Goal: Task Accomplishment & Management: Complete application form

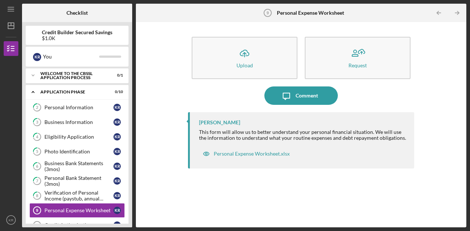
scroll to position [80, 0]
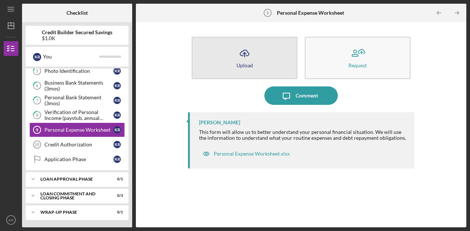
click at [254, 61] on button "Icon/Upload Upload" at bounding box center [245, 58] width 106 height 42
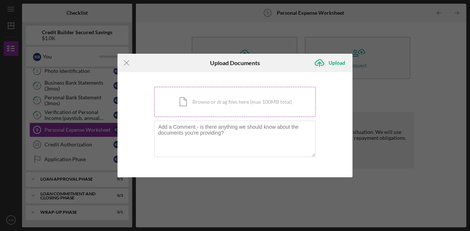
click at [226, 104] on div "Icon/Document Browse or drag files here (max 100MB total) Tap to choose files o…" at bounding box center [235, 102] width 162 height 30
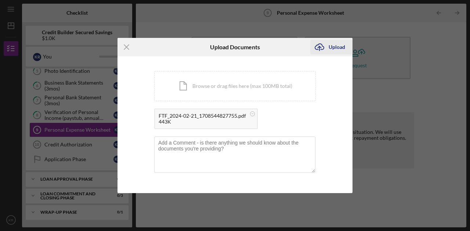
click at [342, 51] on div "Upload" at bounding box center [337, 47] width 17 height 15
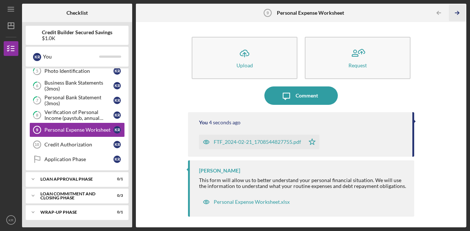
click at [457, 15] on polyline "button" at bounding box center [458, 12] width 2 height 3
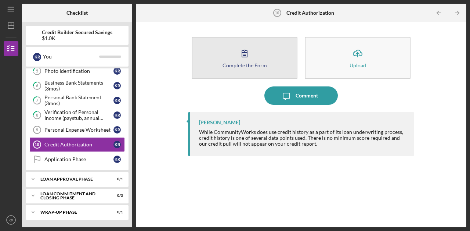
click at [271, 71] on button "Complete the Form Form" at bounding box center [245, 58] width 106 height 42
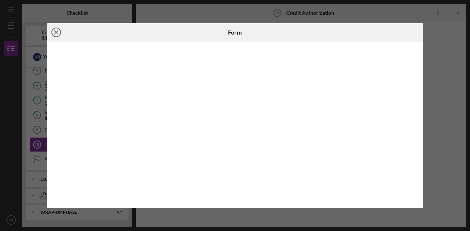
click at [56, 34] on icon "Icon/Close" at bounding box center [56, 32] width 18 height 18
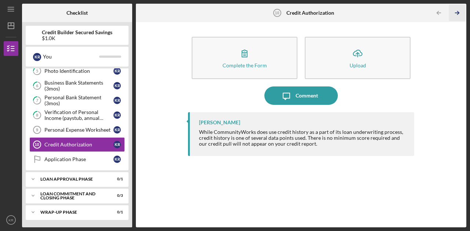
click at [458, 12] on icon "Icon/Table Pagination Arrow" at bounding box center [457, 13] width 17 height 17
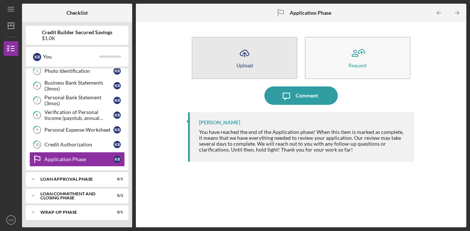
click at [248, 55] on icon "Icon/Upload" at bounding box center [244, 53] width 18 height 18
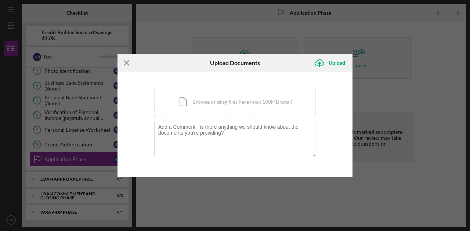
click at [119, 61] on icon "Icon/Menu Close" at bounding box center [127, 63] width 18 height 18
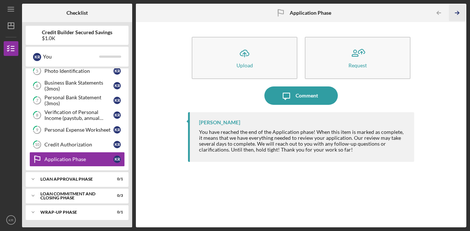
click at [457, 14] on icon "Icon/Table Pagination Arrow" at bounding box center [457, 13] width 17 height 17
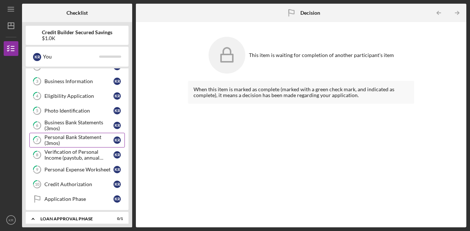
scroll to position [10, 0]
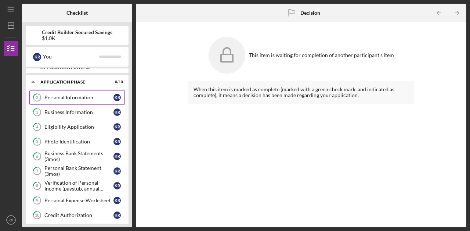
click at [77, 91] on link "2 Personal Information K R" at bounding box center [77, 97] width 96 height 15
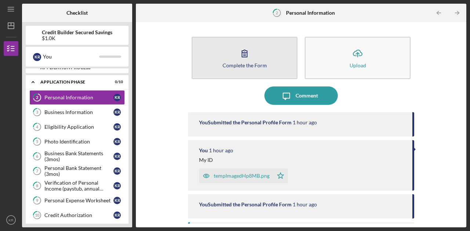
click at [250, 58] on icon "button" at bounding box center [244, 53] width 18 height 18
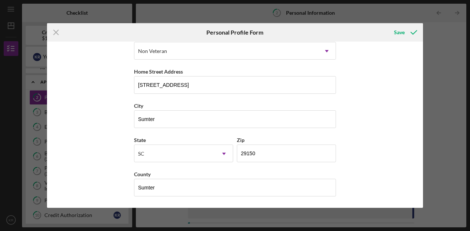
scroll to position [115, 0]
click at [407, 29] on icon "submit" at bounding box center [414, 32] width 18 height 18
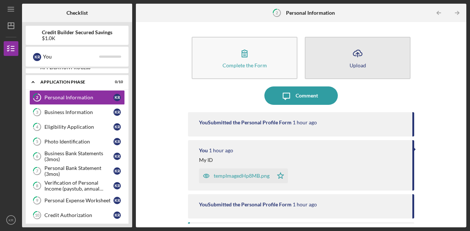
click at [369, 68] on button "Icon/Upload Upload" at bounding box center [358, 58] width 106 height 42
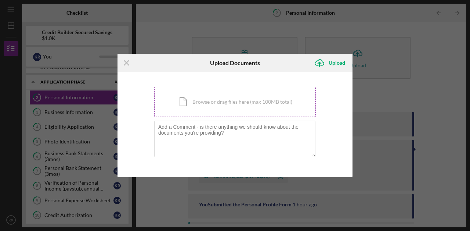
click at [262, 98] on div "Icon/Document Browse or drag files here (max 100MB total) Tap to choose files o…" at bounding box center [235, 102] width 162 height 30
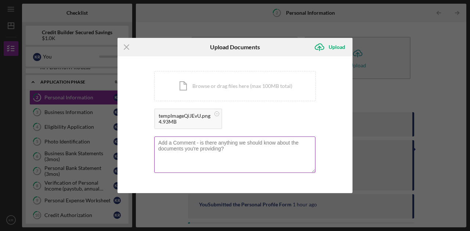
click at [269, 139] on div at bounding box center [235, 154] width 162 height 37
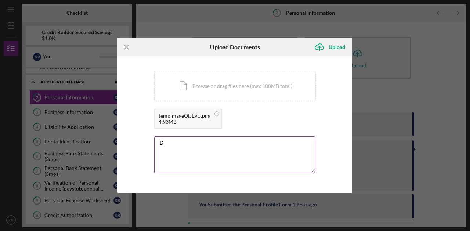
type textarea "ID"
click at [215, 147] on textarea "ID" at bounding box center [234, 154] width 161 height 36
type textarea "ID"
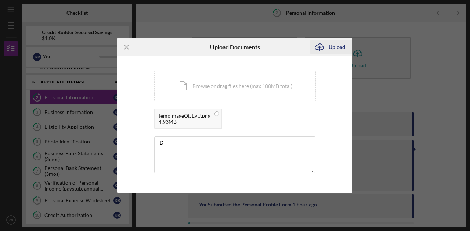
click at [348, 41] on button "Icon/Upload Upload" at bounding box center [331, 47] width 42 height 15
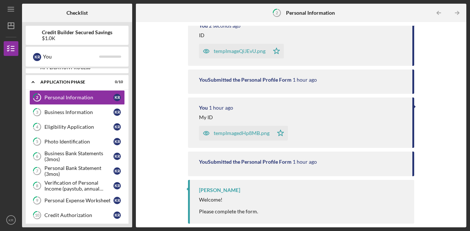
scroll to position [96, 0]
click at [456, 12] on icon "Icon/Table Pagination Arrow" at bounding box center [457, 13] width 17 height 17
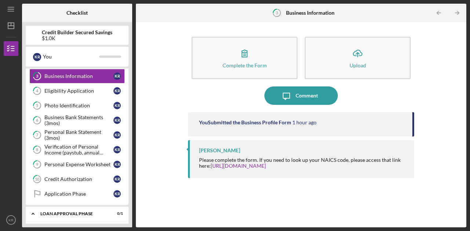
scroll to position [46, 0]
click at [103, 64] on div "K R You" at bounding box center [77, 57] width 103 height 20
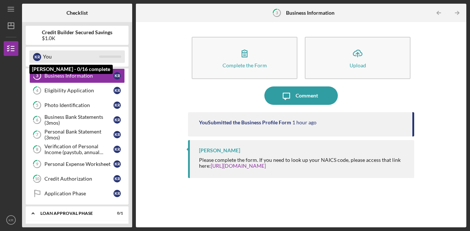
click at [101, 55] on div "K R You" at bounding box center [77, 56] width 96 height 12
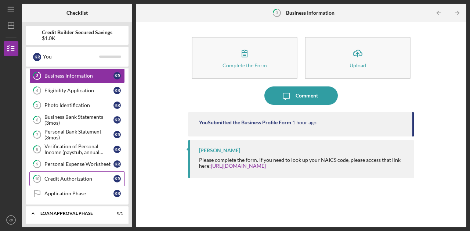
click at [92, 176] on div "Credit Authorization" at bounding box center [78, 179] width 69 height 6
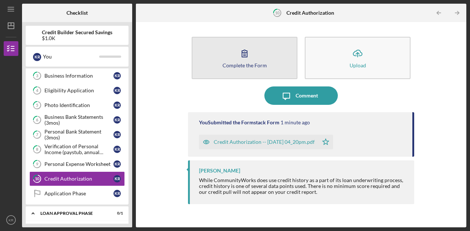
click at [257, 73] on button "Complete the Form Form" at bounding box center [245, 58] width 106 height 42
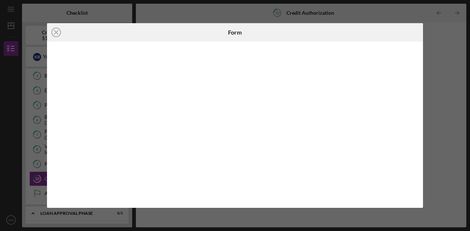
click at [371, 14] on div "Icon/Close Form" at bounding box center [235, 115] width 470 height 231
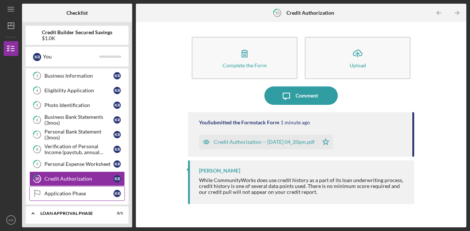
click at [86, 187] on link "Application Phase Application Phase K R" at bounding box center [77, 193] width 96 height 15
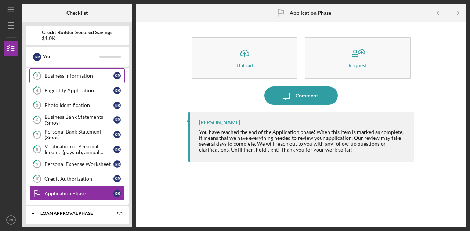
click at [78, 76] on div "Business Information" at bounding box center [78, 76] width 69 height 6
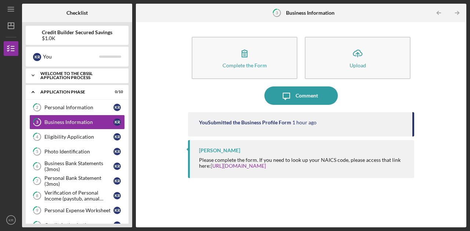
click at [78, 76] on div "Welcome to the CBSSL Application Process" at bounding box center [79, 75] width 79 height 8
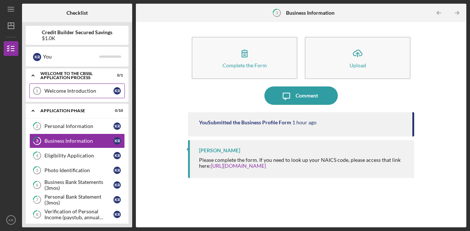
click at [76, 91] on div "Welcome Introduction" at bounding box center [78, 91] width 69 height 6
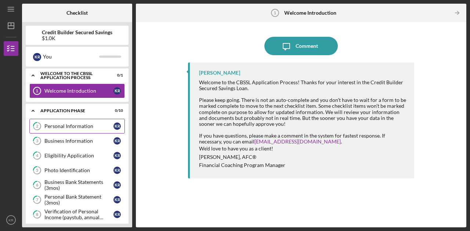
click at [89, 124] on div "Personal Information" at bounding box center [78, 126] width 69 height 6
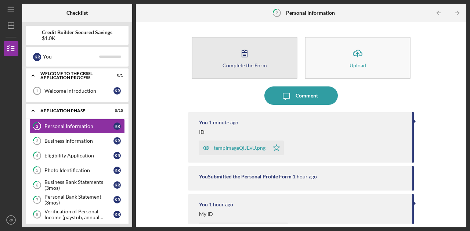
click at [269, 70] on button "Complete the Form Form" at bounding box center [245, 58] width 106 height 42
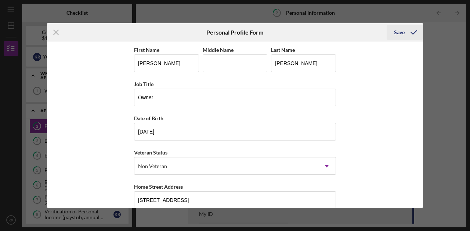
click at [411, 31] on icon "submit" at bounding box center [414, 32] width 18 height 18
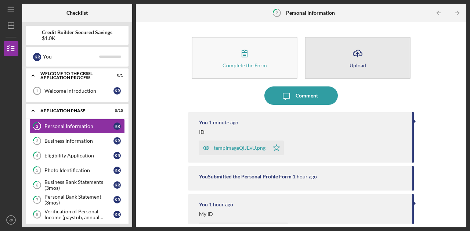
click at [377, 55] on button "Icon/Upload Upload" at bounding box center [358, 58] width 106 height 42
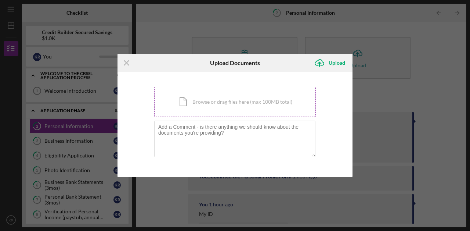
click at [244, 102] on div "Icon/Document Browse or drag files here (max 100MB total) Tap to choose files o…" at bounding box center [235, 102] width 162 height 30
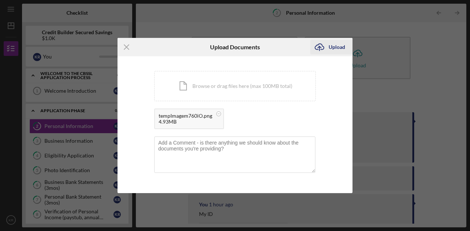
click at [341, 50] on div "Upload" at bounding box center [337, 47] width 17 height 15
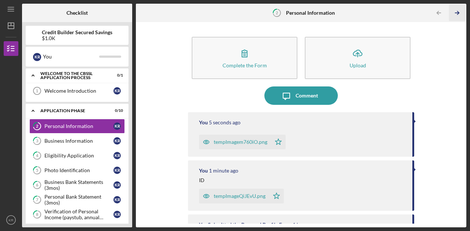
click at [454, 12] on icon "Icon/Table Pagination Arrow" at bounding box center [457, 13] width 17 height 17
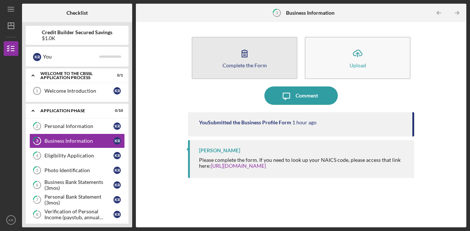
click at [262, 58] on button "Complete the Form Form" at bounding box center [245, 58] width 106 height 42
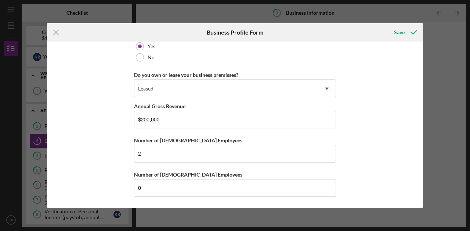
scroll to position [585, 0]
click at [412, 32] on icon "submit" at bounding box center [414, 32] width 18 height 18
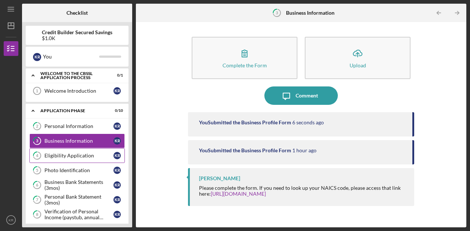
click at [88, 150] on link "4 Eligibility Application K R" at bounding box center [77, 155] width 96 height 15
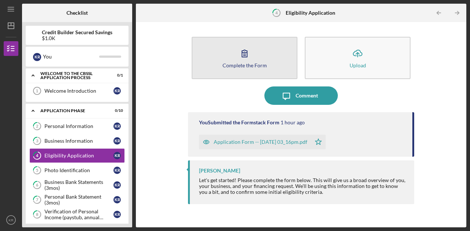
click at [251, 57] on icon "button" at bounding box center [244, 53] width 18 height 18
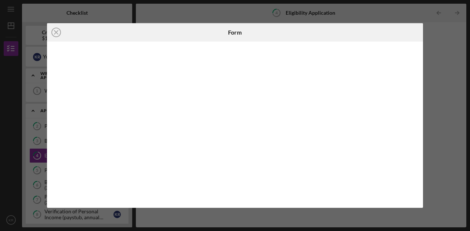
click at [445, 85] on div "Icon/Close Form" at bounding box center [235, 115] width 470 height 231
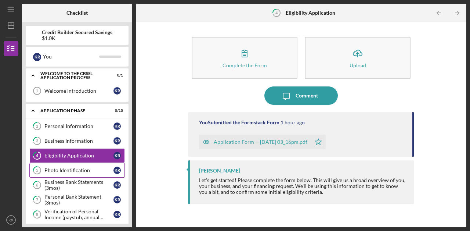
click at [84, 170] on div "Photo Identification" at bounding box center [78, 170] width 69 height 6
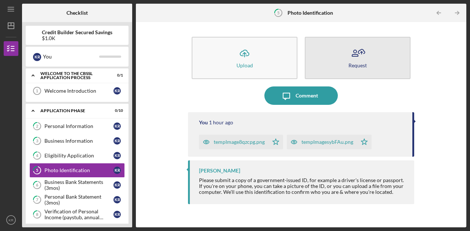
click at [342, 65] on button "Request" at bounding box center [358, 58] width 106 height 42
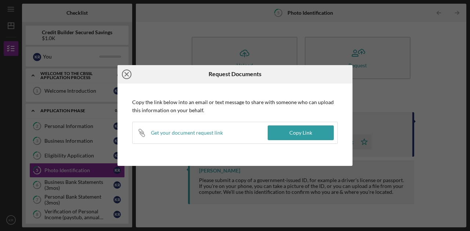
click at [129, 75] on icon "Icon/Close" at bounding box center [127, 74] width 18 height 18
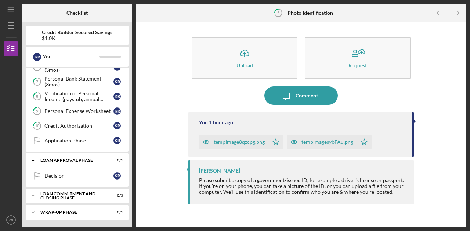
scroll to position [118, 0]
click at [80, 161] on div "Loan Approval Phase" at bounding box center [79, 160] width 79 height 4
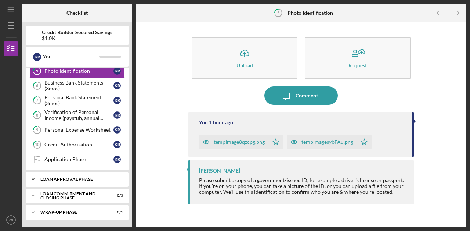
scroll to position [99, 0]
click at [80, 176] on div "Icon/Expander Loan Approval Phase 0 / 1" at bounding box center [77, 179] width 103 height 15
click at [79, 193] on div "Decision" at bounding box center [78, 194] width 69 height 6
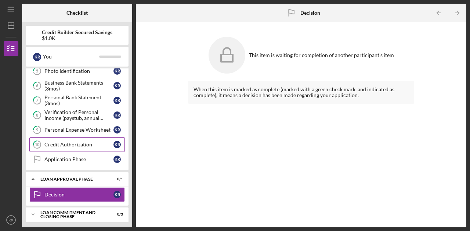
click at [90, 145] on div "Credit Authorization" at bounding box center [78, 144] width 69 height 6
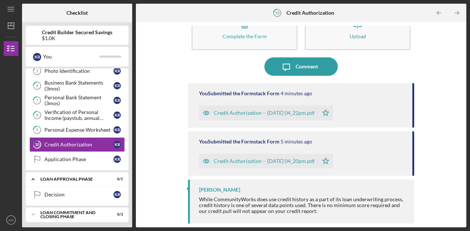
scroll to position [29, 0]
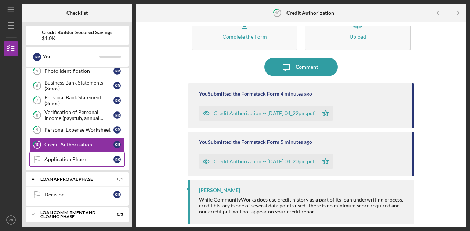
click at [99, 157] on div "Application Phase" at bounding box center [78, 159] width 69 height 6
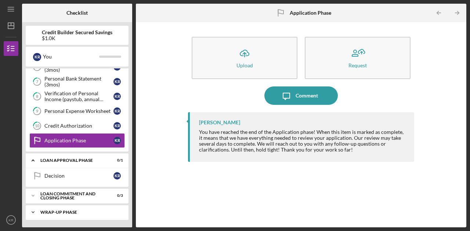
scroll to position [118, 0]
click at [95, 210] on div "Wrap-Up Phase" at bounding box center [79, 212] width 79 height 4
click at [94, 198] on div "Loan Commitment and Closing Phase" at bounding box center [79, 195] width 79 height 8
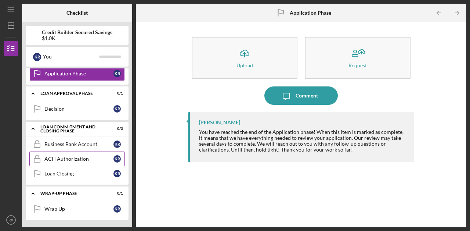
scroll to position [185, 0]
click at [87, 152] on link "ACH Authorization ACH Authorization K R" at bounding box center [77, 158] width 96 height 15
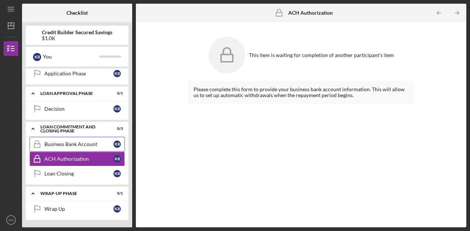
click at [88, 146] on div "Business Bank Account" at bounding box center [78, 144] width 69 height 6
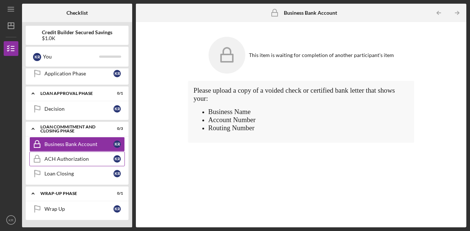
click at [86, 161] on div "ACH Authorization" at bounding box center [78, 159] width 69 height 6
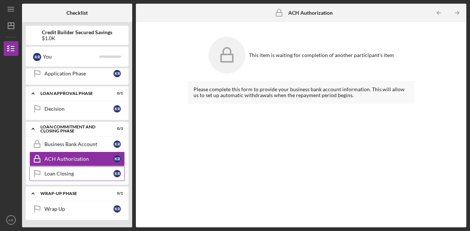
click at [87, 174] on div "Loan Closing" at bounding box center [78, 173] width 69 height 6
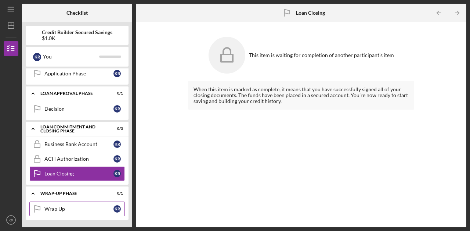
click at [90, 209] on div "Wrap Up" at bounding box center [78, 209] width 69 height 6
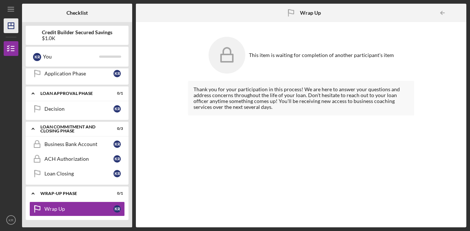
click at [6, 30] on icon "Icon/Dashboard" at bounding box center [11, 26] width 18 height 18
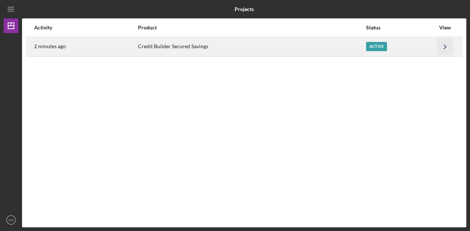
click at [440, 39] on icon "Icon/Navigate" at bounding box center [445, 46] width 17 height 17
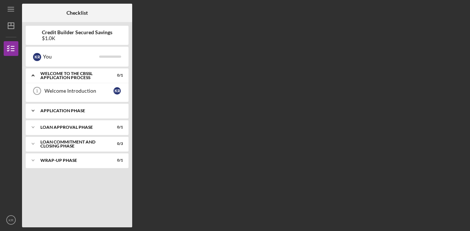
click at [113, 112] on div "Application Phase" at bounding box center [79, 110] width 79 height 4
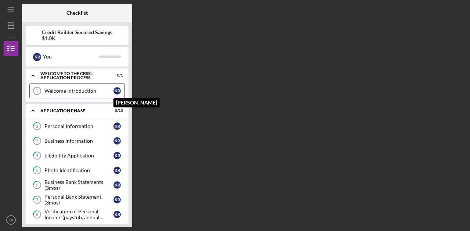
click at [114, 91] on div "K R" at bounding box center [117, 90] width 7 height 7
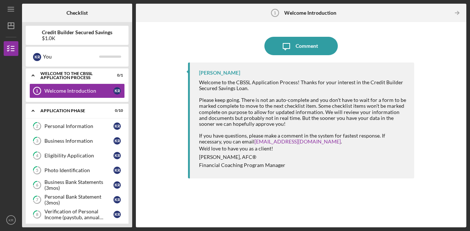
click at [100, 44] on div "Credit Builder Secured Savings $1.0K" at bounding box center [77, 35] width 103 height 19
click at [100, 36] on div "$1.0K" at bounding box center [77, 38] width 71 height 6
click at [11, 12] on icon "Icon/Menu" at bounding box center [11, 9] width 17 height 17
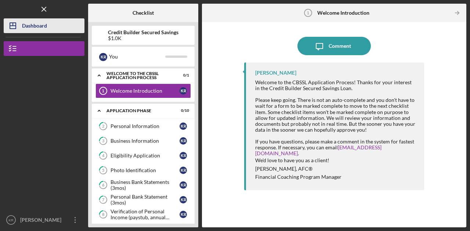
click at [22, 29] on icon "Icon/Dashboard" at bounding box center [13, 26] width 18 height 18
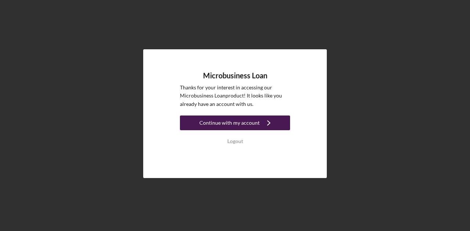
click at [229, 123] on div "Continue with my account" at bounding box center [229, 122] width 60 height 15
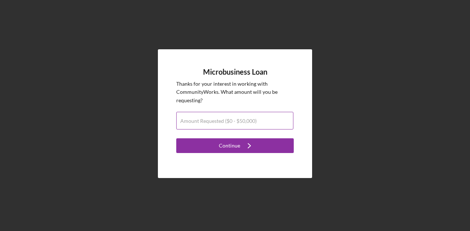
click at [229, 126] on input "Amount Requested ($0 - $50,000)" at bounding box center [234, 121] width 117 height 18
type input "$20,000"
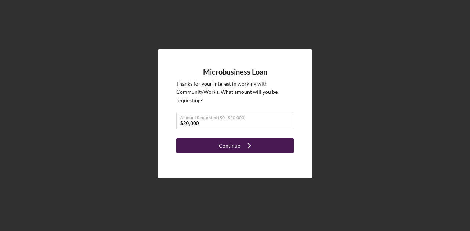
click at [233, 148] on div "Continue" at bounding box center [229, 145] width 21 height 15
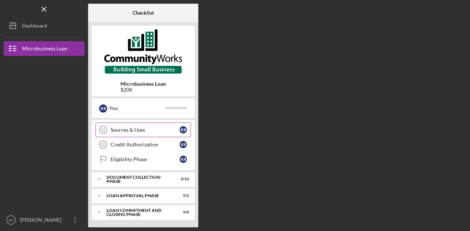
scroll to position [159, 0]
click at [47, 10] on icon "Icon/Menu Close" at bounding box center [44, 9] width 17 height 17
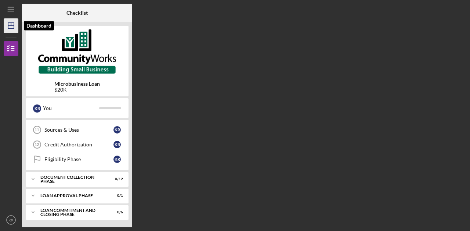
click at [14, 30] on icon "Icon/Dashboard" at bounding box center [11, 26] width 18 height 18
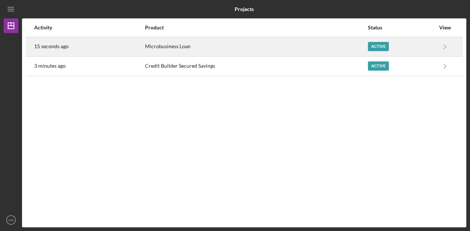
click at [337, 50] on div "Microbusiness Loan" at bounding box center [256, 46] width 222 height 18
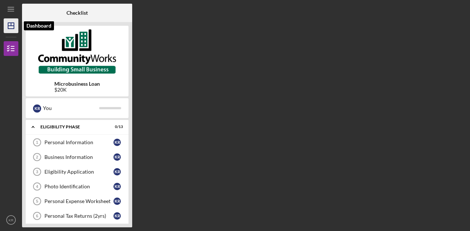
click at [12, 29] on polygon "button" at bounding box center [11, 26] width 6 height 6
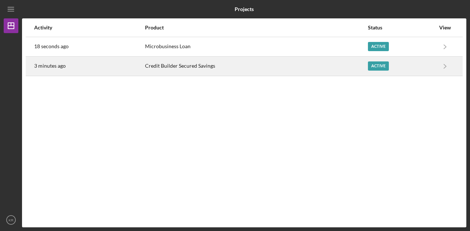
click at [319, 68] on div "Credit Builder Secured Savings" at bounding box center [256, 66] width 222 height 18
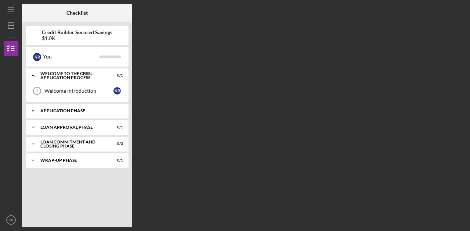
click at [101, 107] on div "Icon/Expander Application Phase 0 / 10" at bounding box center [77, 110] width 103 height 15
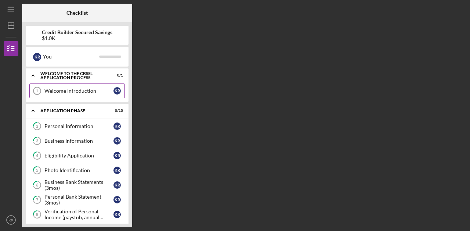
click at [92, 91] on div "Welcome Introduction" at bounding box center [78, 91] width 69 height 6
